Goal: Transaction & Acquisition: Purchase product/service

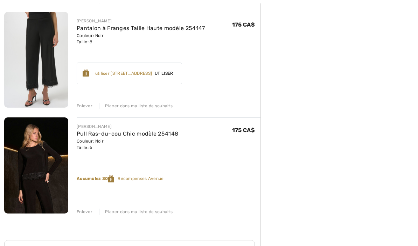
scroll to position [715, 0]
click at [156, 213] on div "Placer dans ma liste de souhaits" at bounding box center [136, 212] width 74 height 6
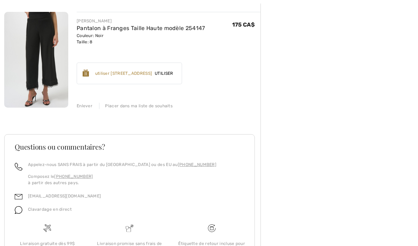
click at [149, 105] on div "Placer dans ma liste de souhaits" at bounding box center [136, 106] width 74 height 6
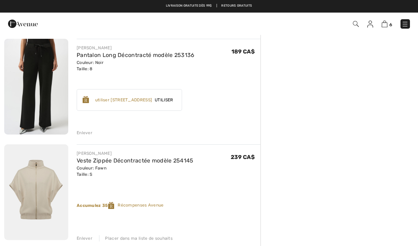
scroll to position [469, 0]
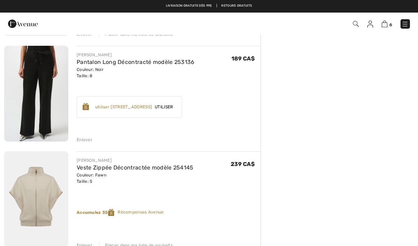
click at [86, 140] on div "Enlever" at bounding box center [85, 140] width 16 height 6
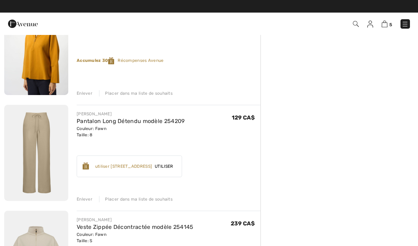
scroll to position [304, 0]
click at [43, 151] on img at bounding box center [36, 153] width 64 height 96
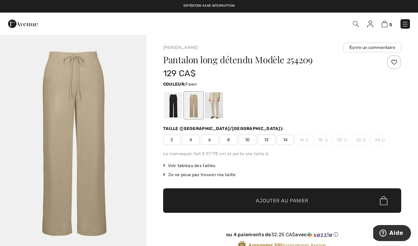
scroll to position [26, 0]
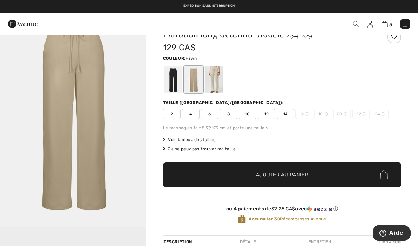
click at [200, 142] on span "Voir tableau des tailles" at bounding box center [189, 140] width 53 height 6
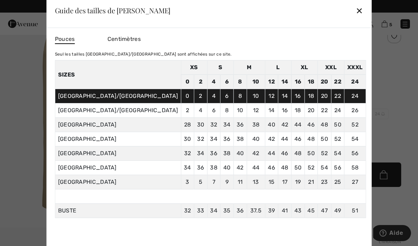
scroll to position [0, 0]
click at [356, 11] on div "✕" at bounding box center [359, 10] width 7 height 15
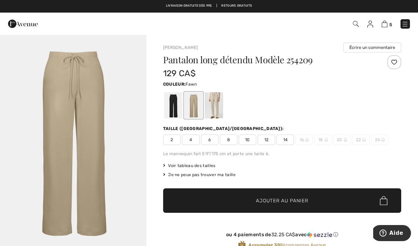
click at [249, 140] on span "10" at bounding box center [248, 140] width 18 height 11
click at [215, 200] on span "✔ Ajouté au panier Ajouter au panier" at bounding box center [282, 201] width 238 height 25
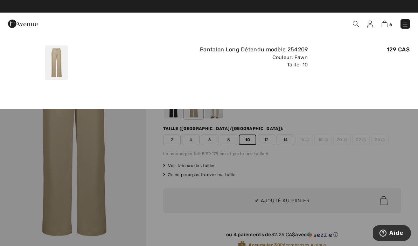
click at [388, 25] on img at bounding box center [385, 24] width 6 height 7
